Goal: Information Seeking & Learning: Find specific fact

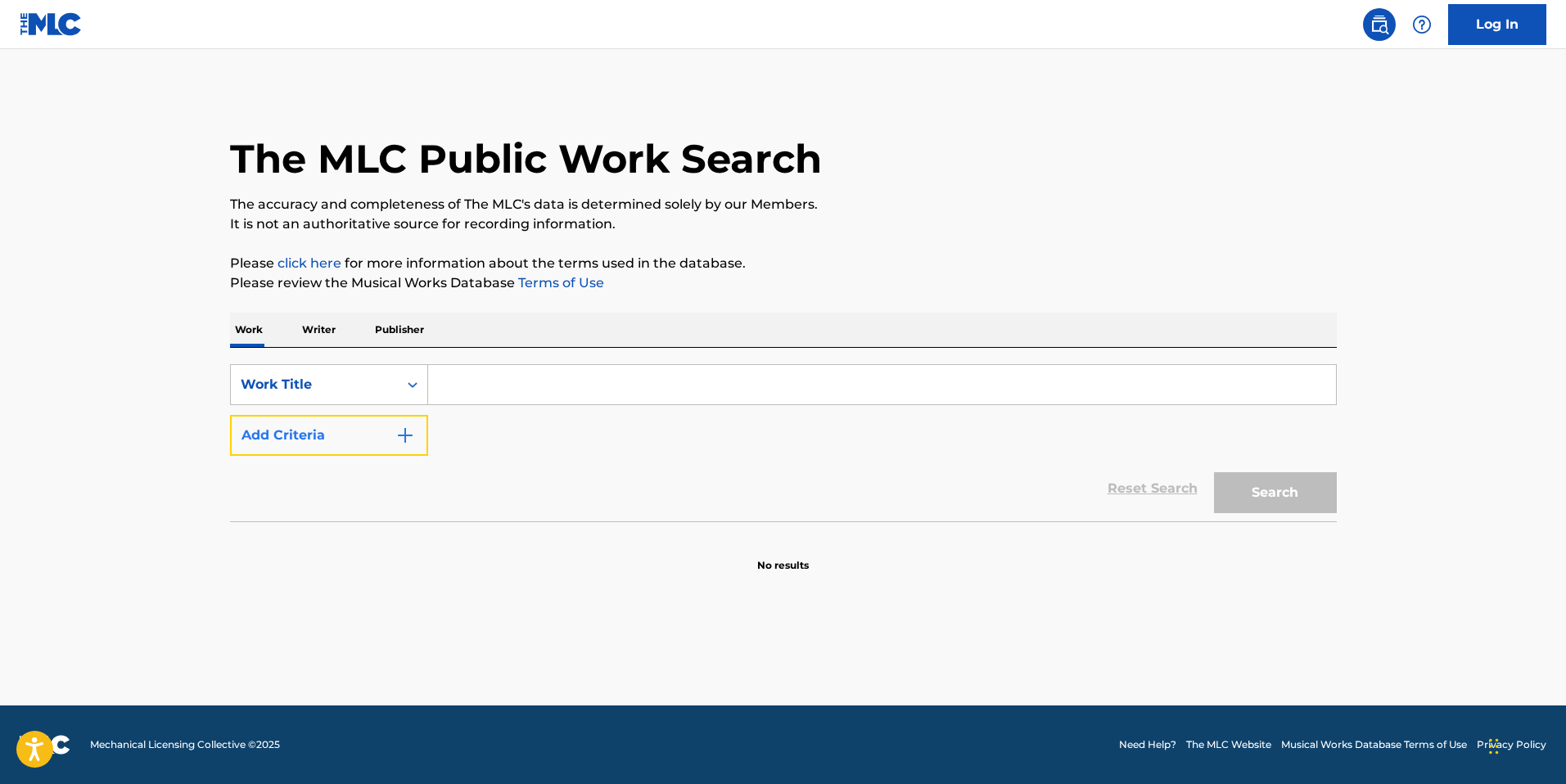
click at [366, 445] on button "Add Criteria" at bounding box center [329, 435] width 198 height 41
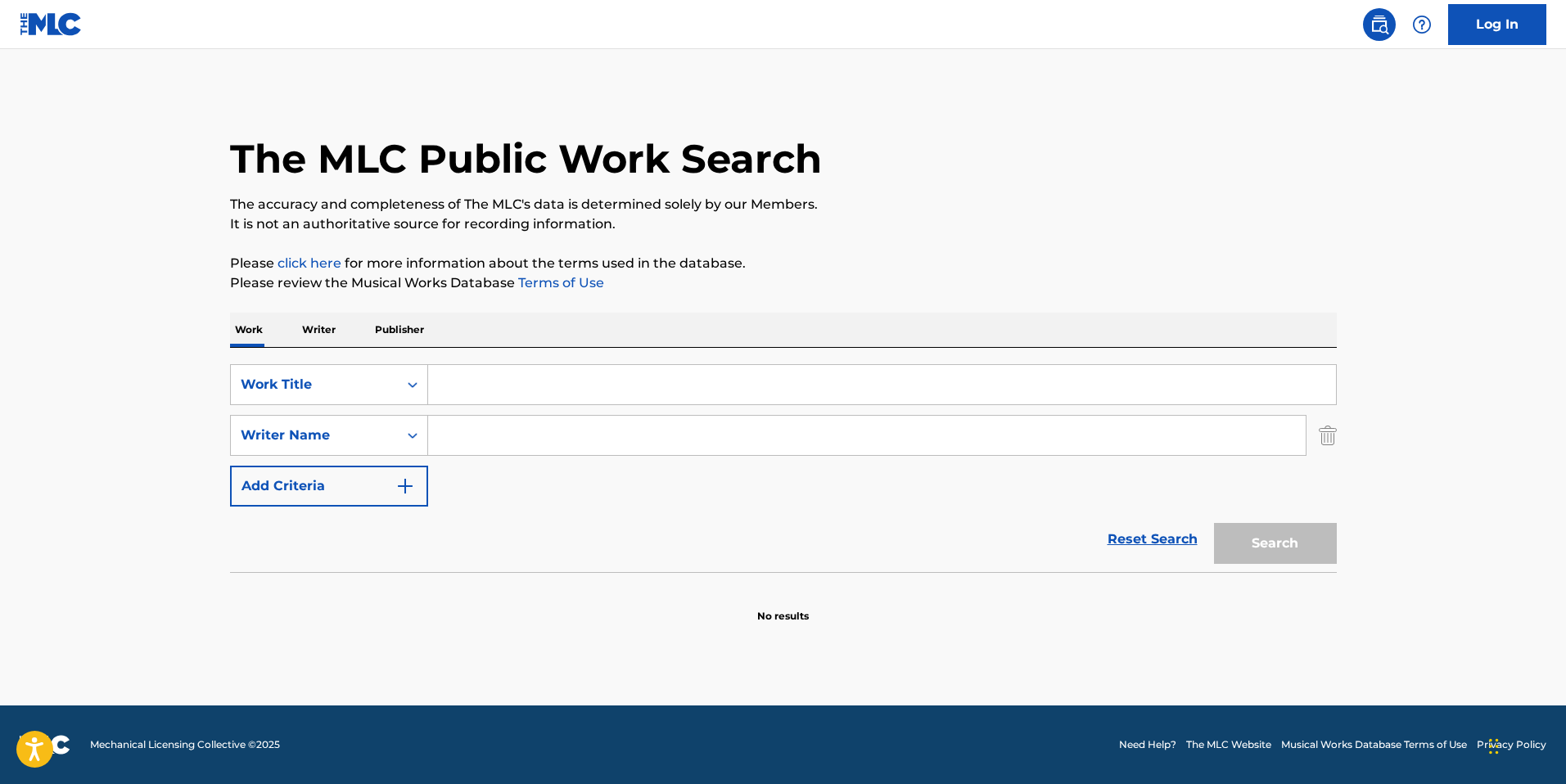
click at [505, 395] on input "Search Form" at bounding box center [883, 384] width 908 height 40
type input "mean girls"
click at [493, 428] on input "Search Form" at bounding box center [867, 436] width 878 height 40
type input "[PERSON_NAME]"
click at [1214, 523] on button "Search" at bounding box center [1275, 543] width 122 height 41
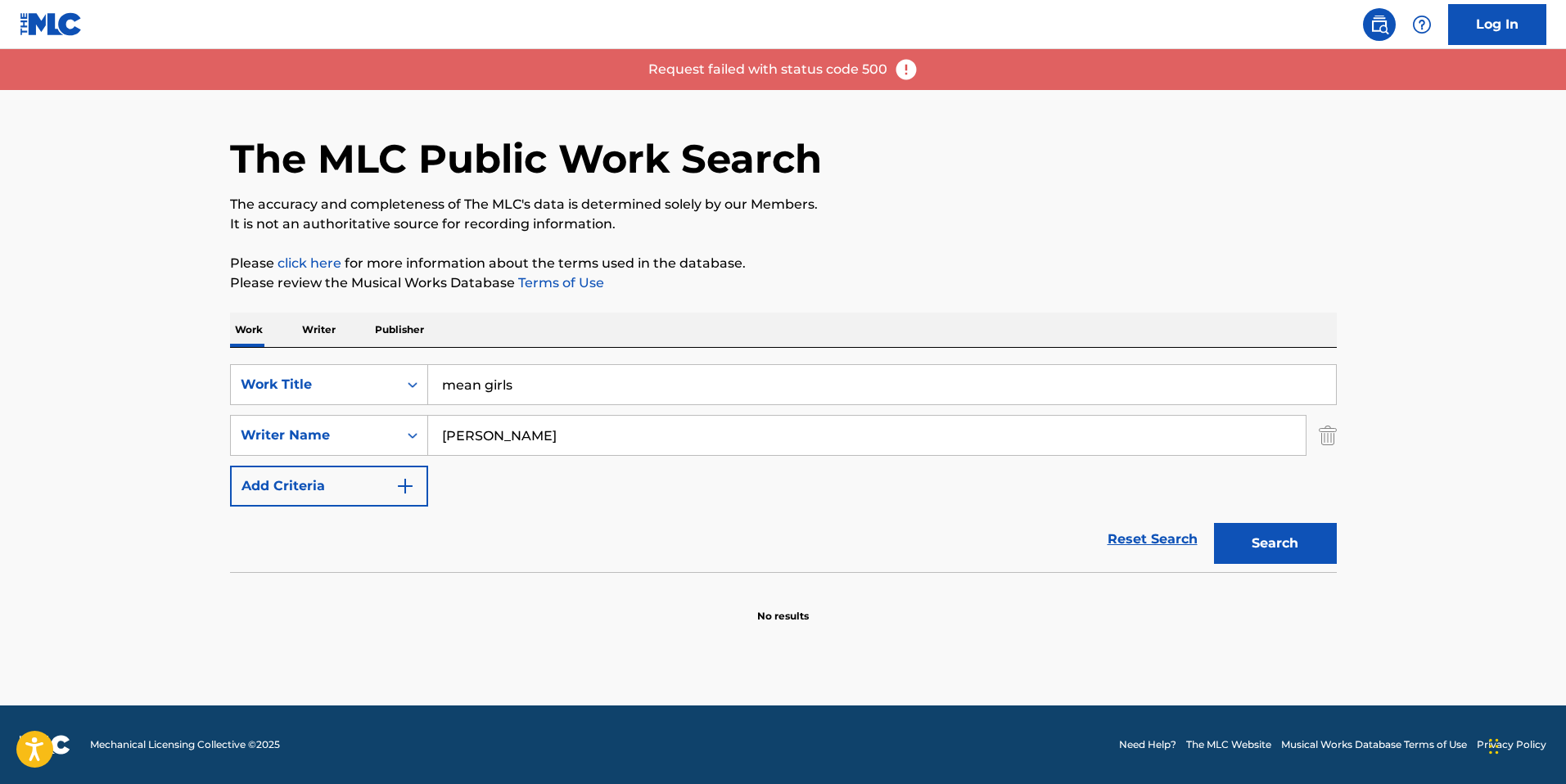
drag, startPoint x: 485, startPoint y: 445, endPoint x: 441, endPoint y: 419, distance: 51.1
click at [441, 419] on input "[PERSON_NAME]" at bounding box center [867, 436] width 878 height 40
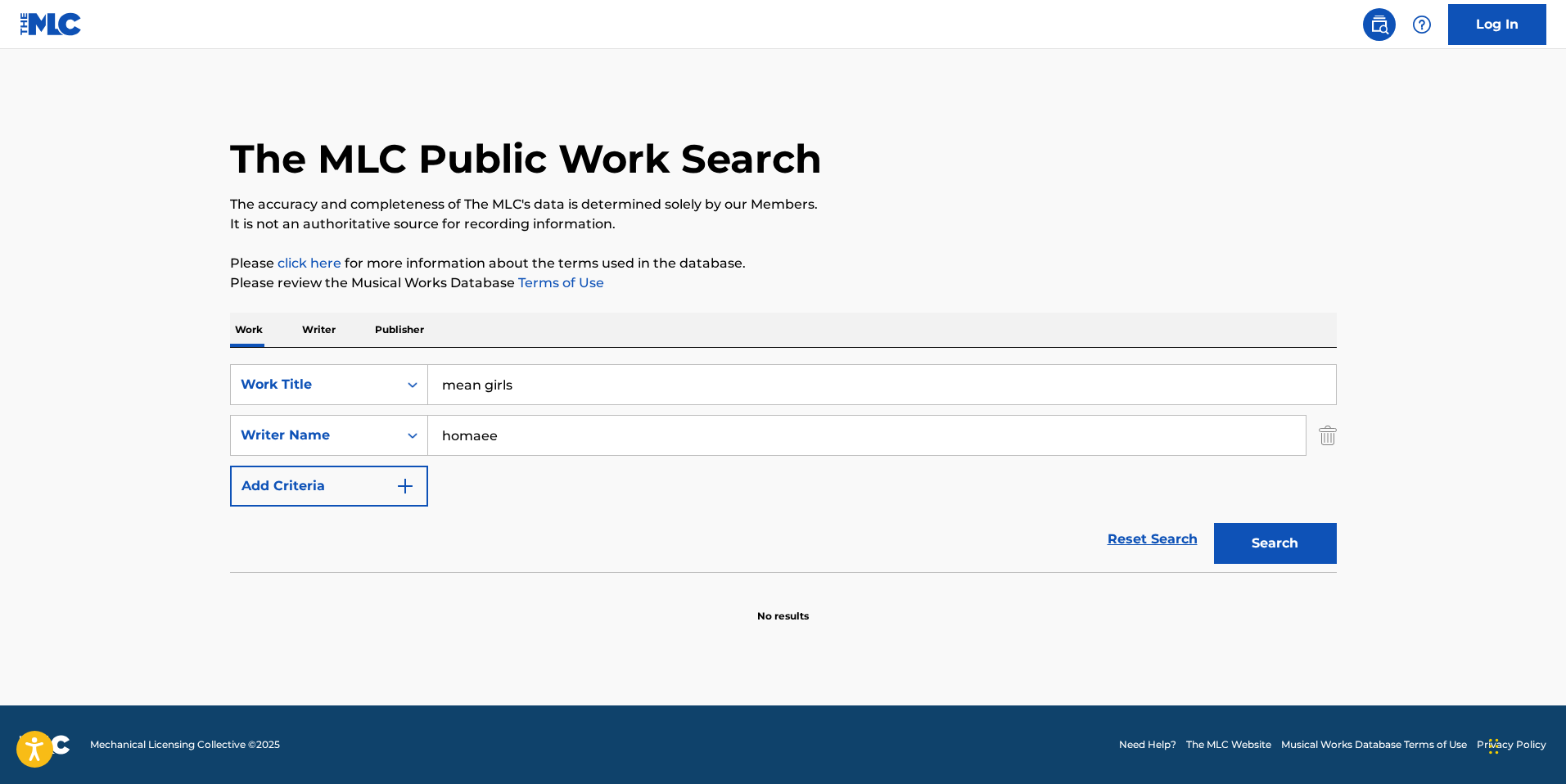
type input "homaee"
click at [1214, 523] on button "Search" at bounding box center [1275, 543] width 122 height 41
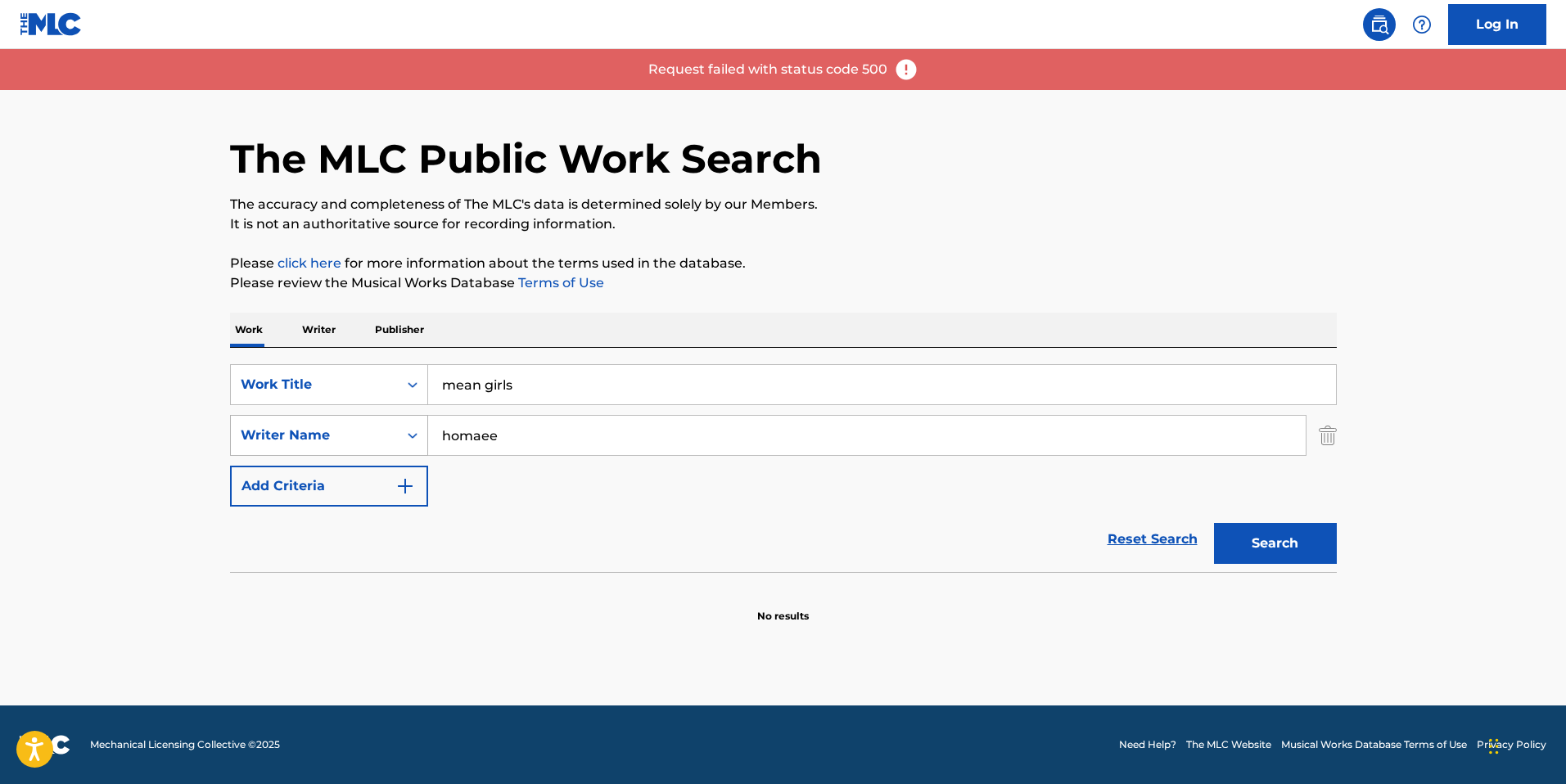
drag, startPoint x: 507, startPoint y: 443, endPoint x: 401, endPoint y: 419, distance: 108.7
click at [381, 428] on div "SearchWithCriteriabe78cb9d-5336-4e13-95b3-c0813212605b Writer Name homaee" at bounding box center [783, 435] width 1107 height 41
click at [1214, 523] on button "Search" at bounding box center [1275, 543] width 122 height 41
drag, startPoint x: 539, startPoint y: 364, endPoint x: 420, endPoint y: 366, distance: 119.0
click at [420, 365] on div "SearchWithCriteriae508a423-1490-4cab-83c8-12c9ea97ccea Work Title mean girls" at bounding box center [783, 384] width 1107 height 41
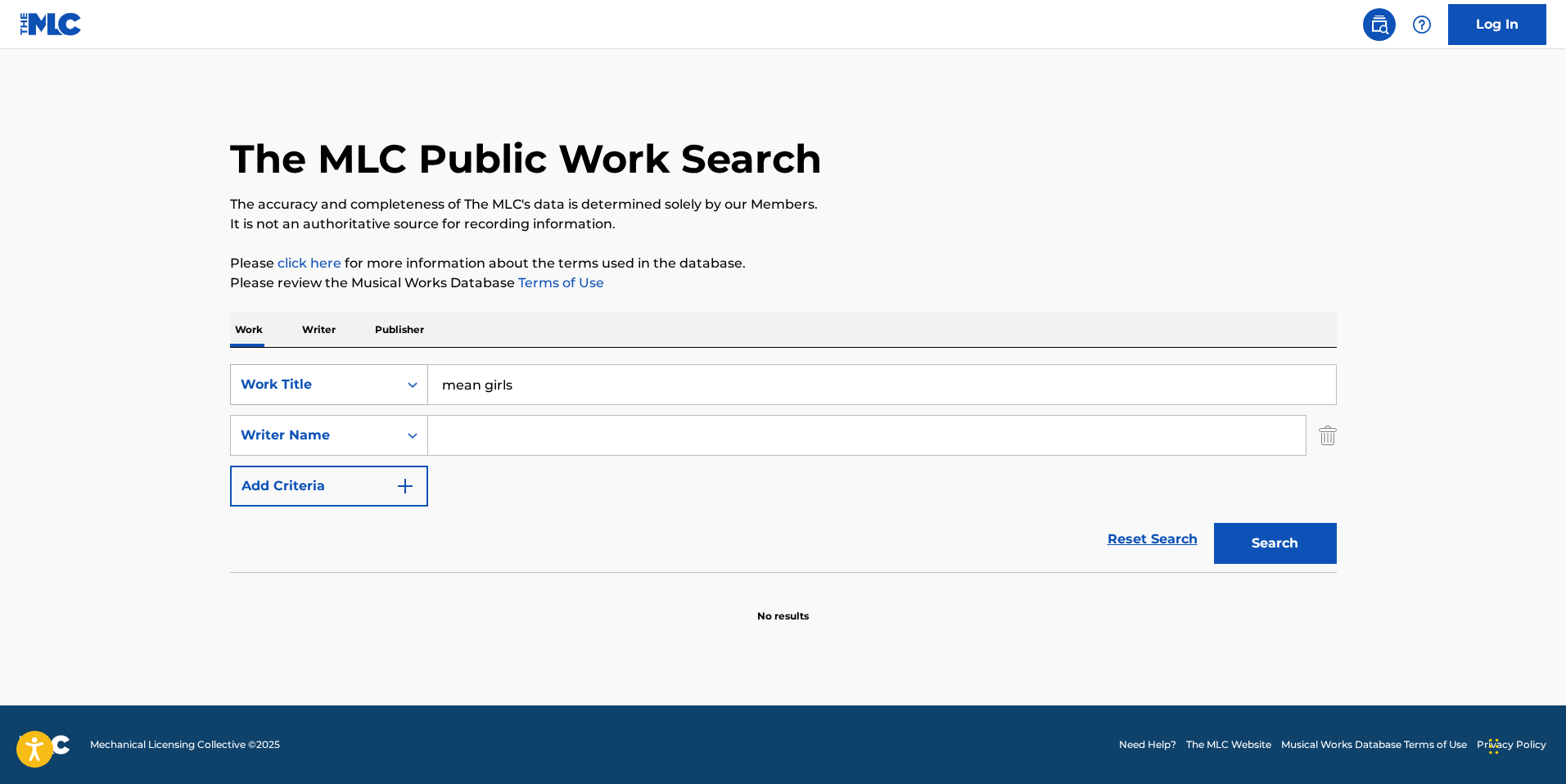
drag, startPoint x: 517, startPoint y: 378, endPoint x: 410, endPoint y: 381, distance: 107.0
click at [410, 381] on div "SearchWithCriteriae508a423-1490-4cab-83c8-12c9ea97ccea Work Title mean girls" at bounding box center [783, 384] width 1107 height 41
